Goal: Information Seeking & Learning: Learn about a topic

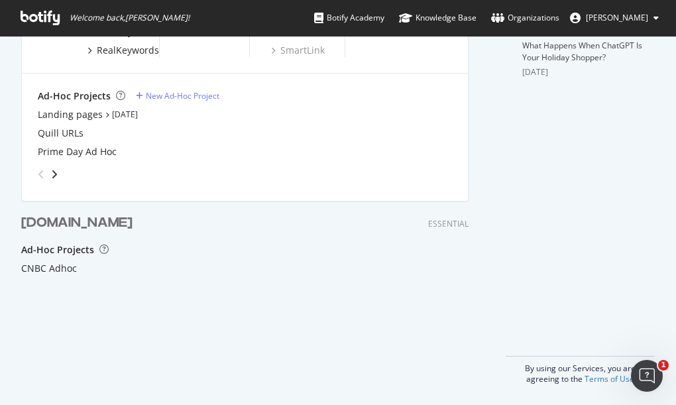
scroll to position [288, 0]
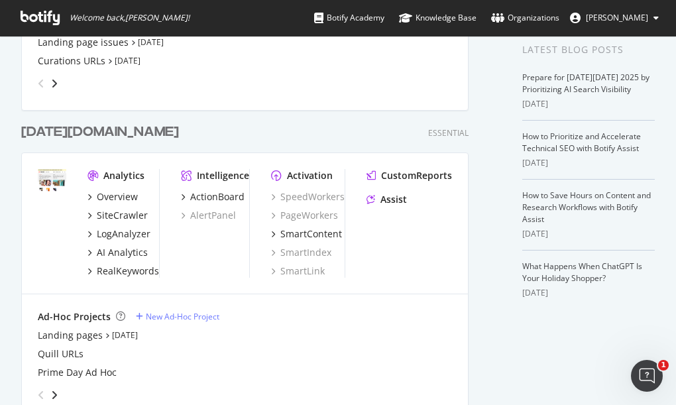
click at [52, 127] on div "[DATE][DOMAIN_NAME]" at bounding box center [100, 132] width 158 height 19
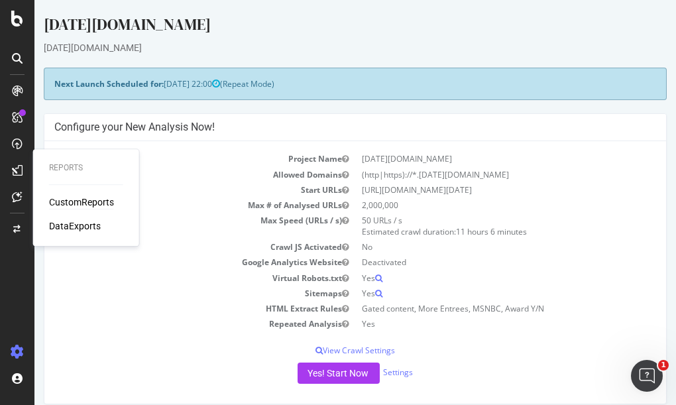
click at [89, 203] on div "CustomReports" at bounding box center [81, 202] width 65 height 13
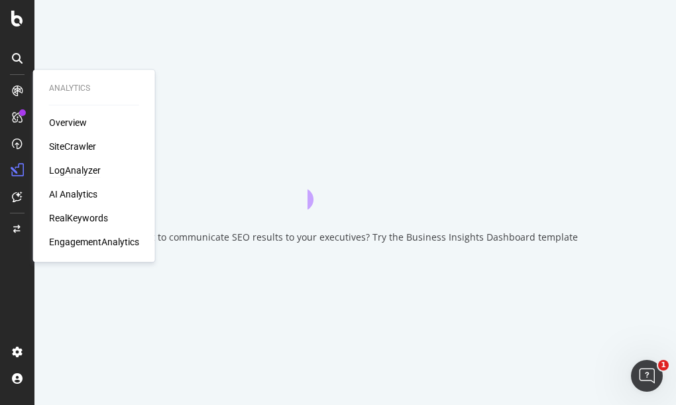
click at [85, 168] on div "LogAnalyzer" at bounding box center [75, 170] width 52 height 13
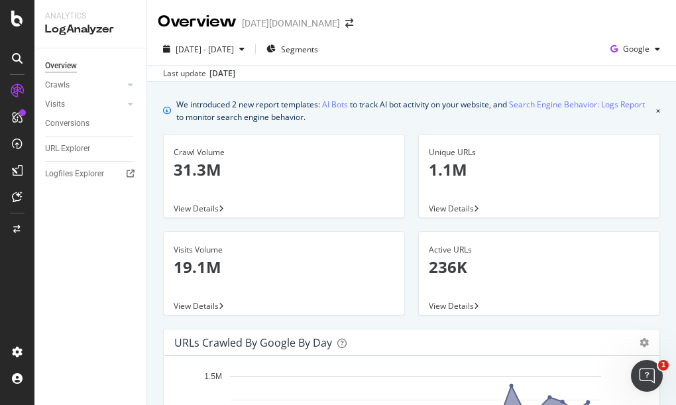
click at [81, 326] on div "Overview Crawls Daily Distribution Segments Distribution HTTP Codes Resources V…" at bounding box center [90, 226] width 112 height 357
click at [105, 86] on link "Crawls" at bounding box center [84, 85] width 79 height 14
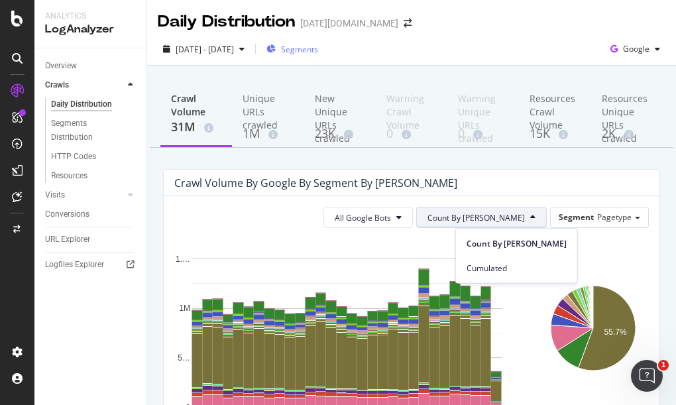
click at [318, 42] on div "Segments" at bounding box center [293, 49] width 52 height 20
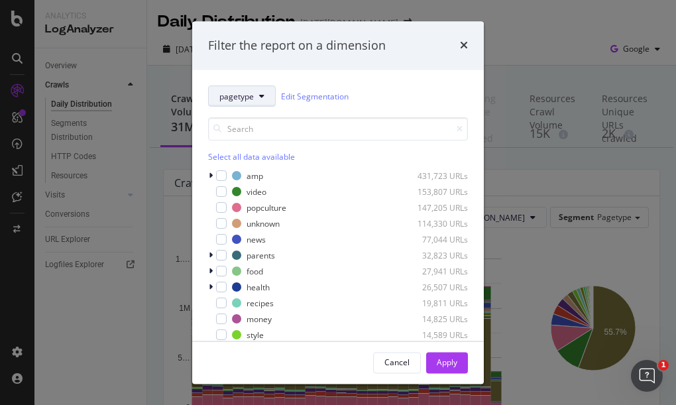
click at [246, 91] on span "pagetype" at bounding box center [237, 96] width 34 height 11
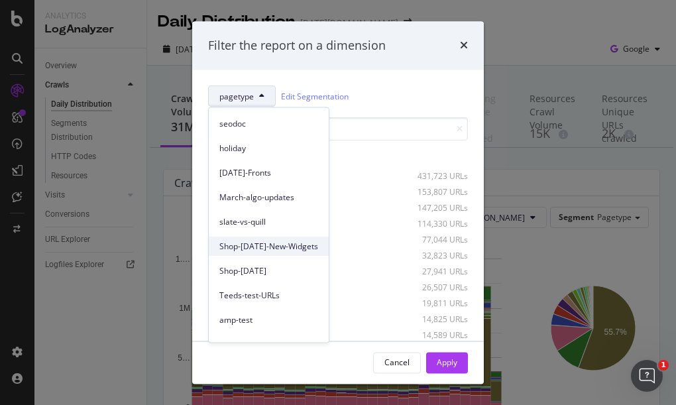
scroll to position [109, 0]
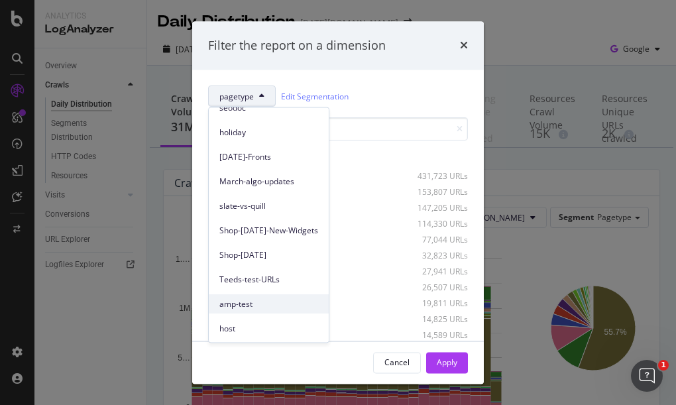
click at [247, 301] on span "amp-test" at bounding box center [269, 304] width 99 height 12
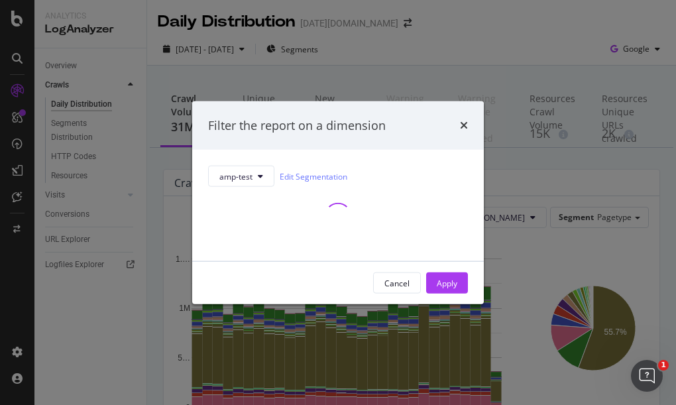
click at [384, 167] on div "amp-test Edit Segmentation" at bounding box center [338, 206] width 260 height 80
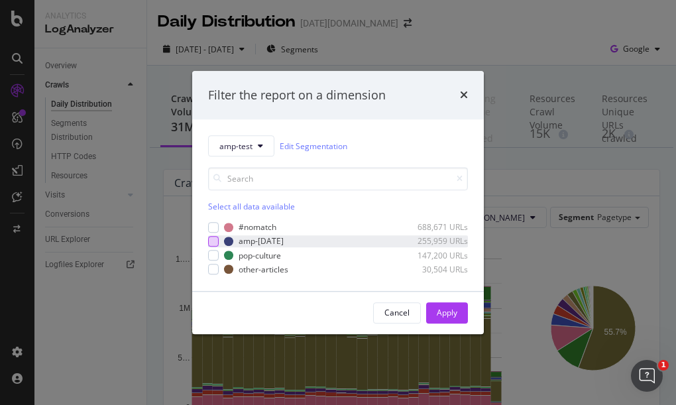
click at [216, 241] on div "modal" at bounding box center [213, 241] width 11 height 11
click at [215, 256] on div "modal" at bounding box center [213, 255] width 11 height 11
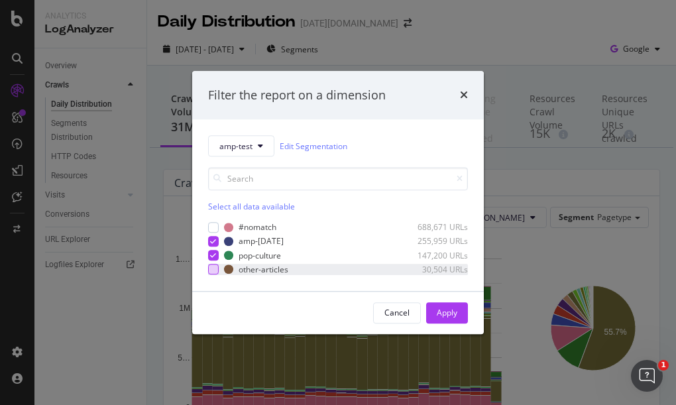
click at [212, 273] on div "modal" at bounding box center [213, 270] width 11 height 11
click at [439, 310] on div "Apply" at bounding box center [447, 313] width 21 height 11
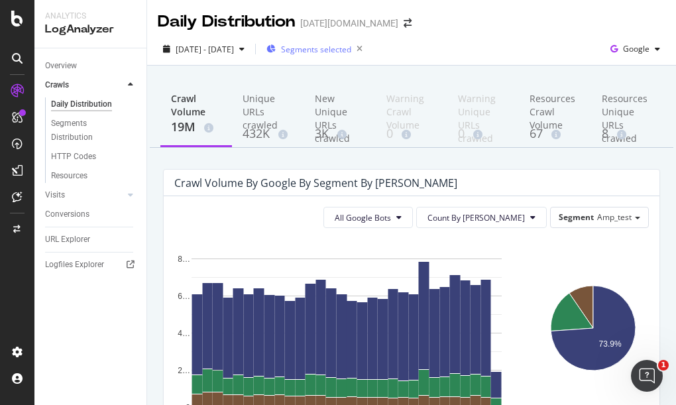
click at [351, 46] on span "Segments selected" at bounding box center [316, 49] width 70 height 11
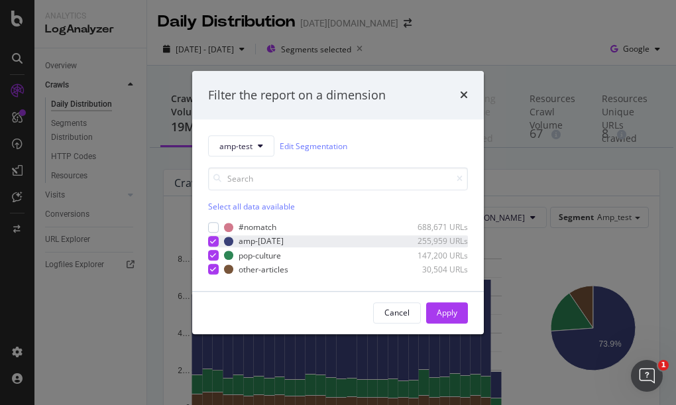
click at [213, 243] on icon "modal" at bounding box center [214, 241] width 6 height 7
click at [213, 255] on icon "modal" at bounding box center [214, 255] width 6 height 7
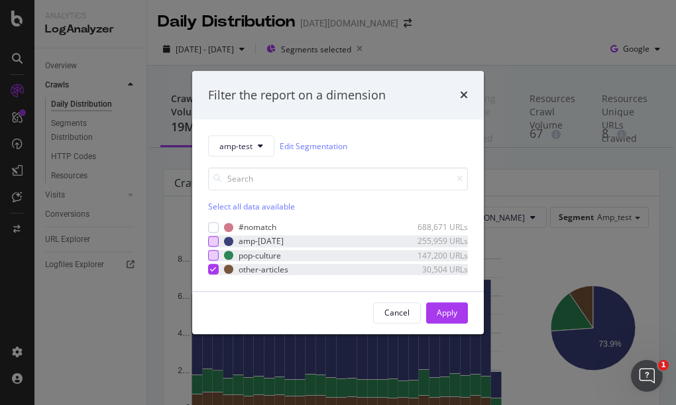
click at [214, 271] on icon "modal" at bounding box center [214, 270] width 6 height 7
click at [214, 228] on div "modal" at bounding box center [213, 227] width 11 height 11
click at [446, 311] on div "Apply" at bounding box center [447, 313] width 21 height 11
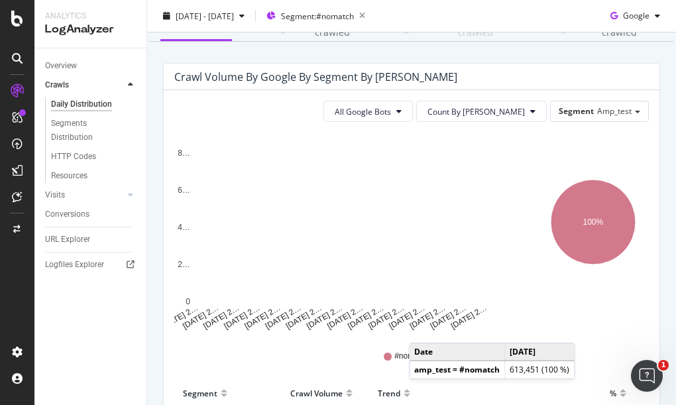
scroll to position [147, 0]
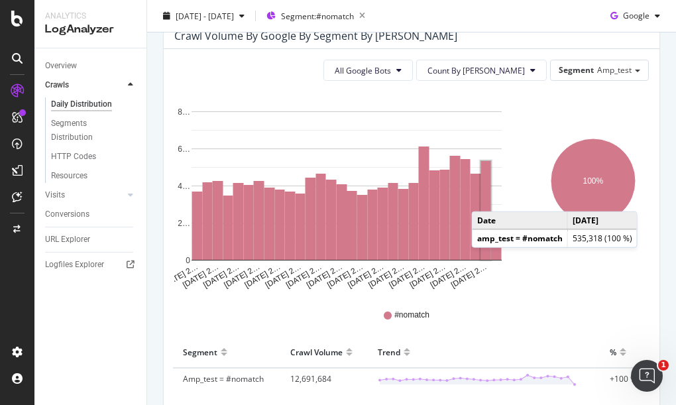
click at [485, 198] on rect "A chart." at bounding box center [486, 210] width 10 height 99
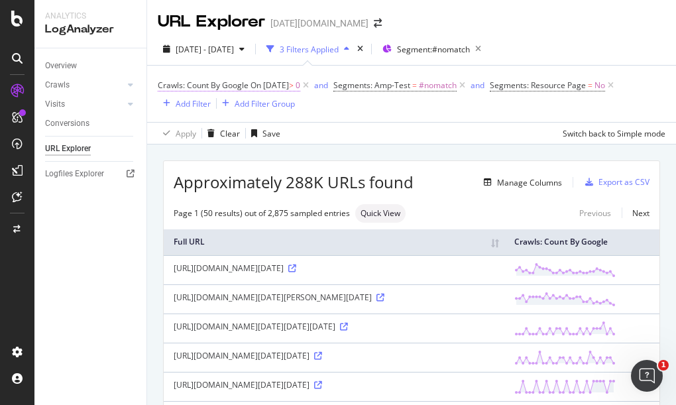
click at [289, 87] on span "On [DATE]" at bounding box center [270, 85] width 38 height 11
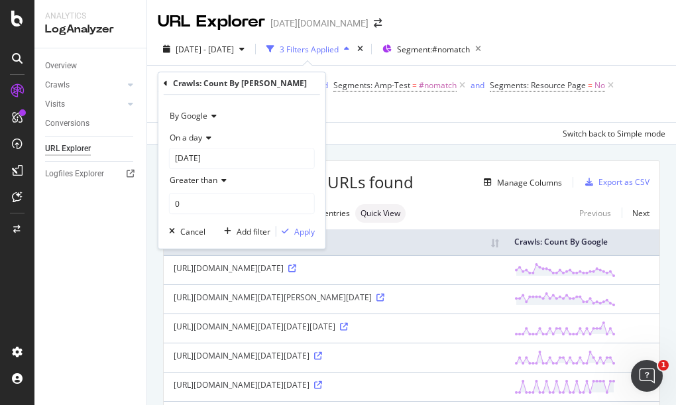
click at [444, 139] on div "Apply Clear Save Switch back to Simple mode" at bounding box center [411, 133] width 529 height 22
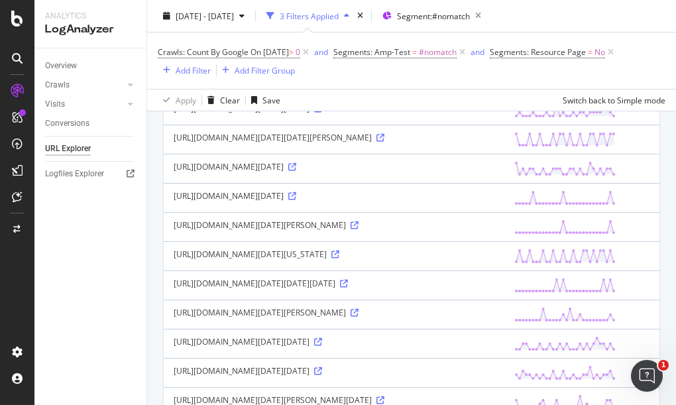
scroll to position [442, 0]
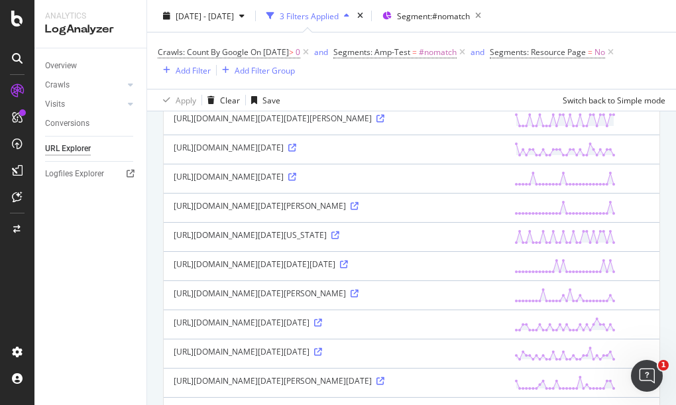
click at [314, 94] on icon at bounding box center [318, 90] width 8 height 8
click at [296, 181] on icon at bounding box center [292, 177] width 8 height 8
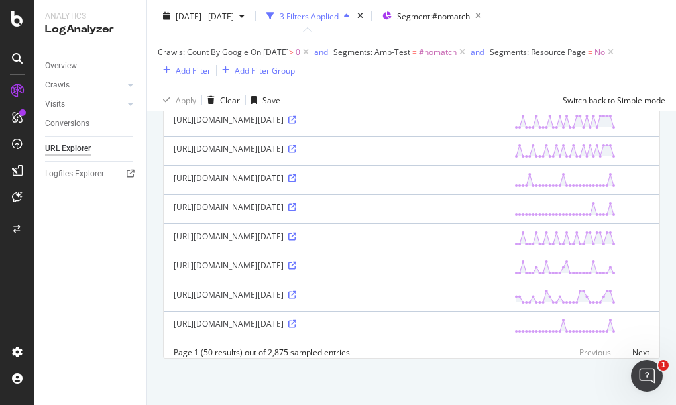
scroll to position [1400, 0]
click at [288, 36] on icon at bounding box center [292, 33] width 8 height 8
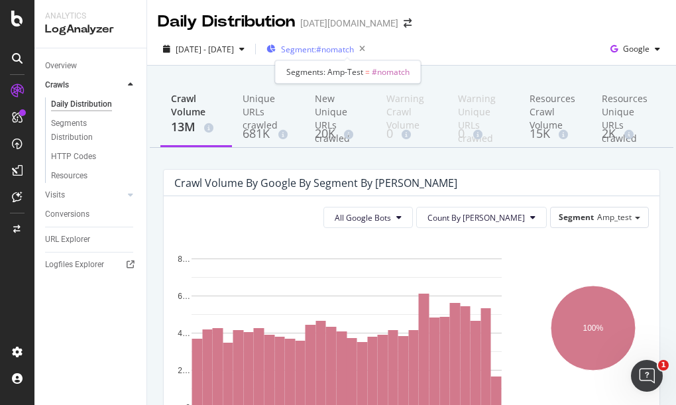
click at [354, 50] on span "Segment: #nomatch" at bounding box center [317, 49] width 73 height 11
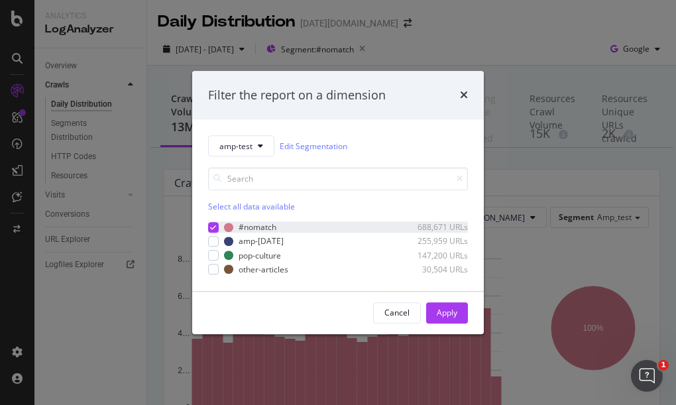
click at [210, 222] on div "modal" at bounding box center [213, 227] width 11 height 11
click at [212, 239] on div "modal" at bounding box center [213, 241] width 11 height 11
click at [439, 310] on div "Apply" at bounding box center [447, 313] width 21 height 11
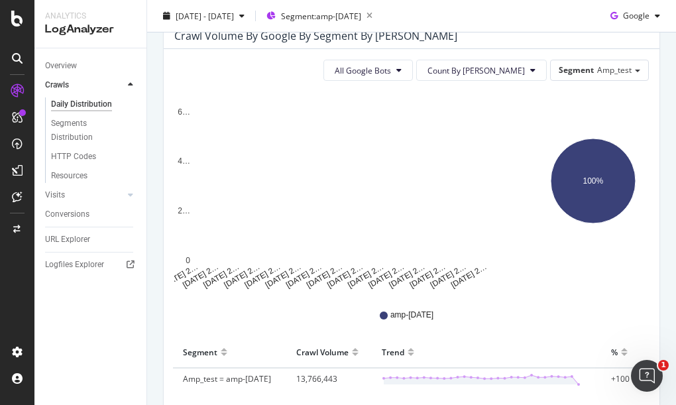
scroll to position [239, 0]
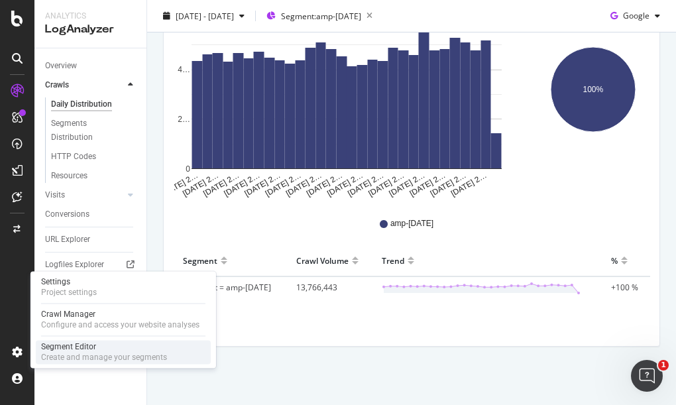
click at [72, 350] on div "Segment Editor" at bounding box center [104, 347] width 126 height 11
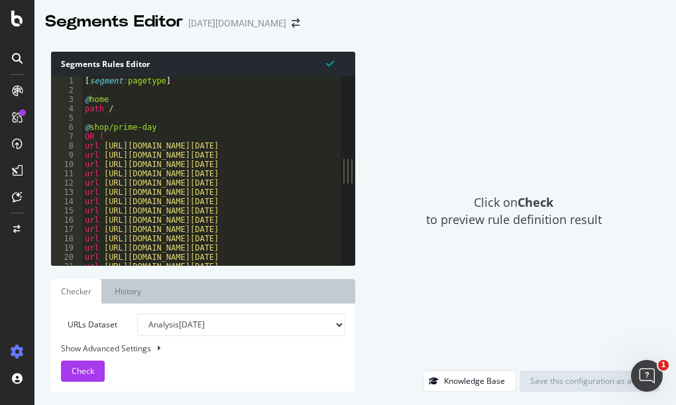
drag, startPoint x: 225, startPoint y: 166, endPoint x: 373, endPoint y: 153, distance: 148.5
click at [373, 153] on div "Segments Rules Editor 1 2 3 4 5 6 7 8 9 10 11 12 13 14 15 16 17 18 19 20 21 22 …" at bounding box center [355, 221] width 642 height 367
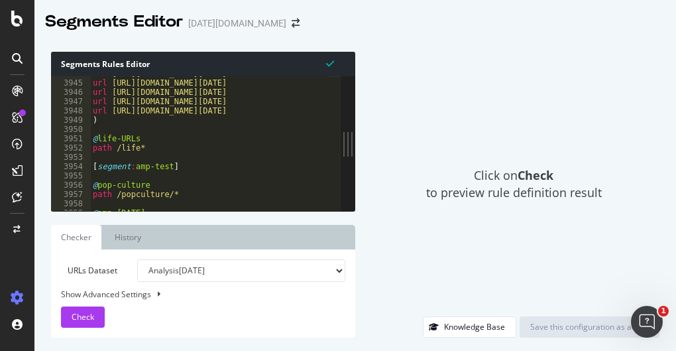
scroll to position [21609, 0]
